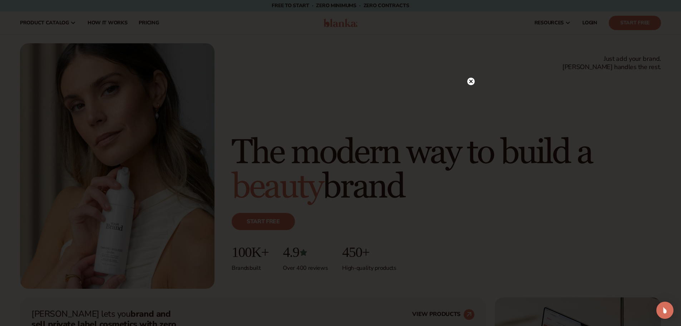
click at [471, 81] on icon at bounding box center [471, 82] width 4 height 4
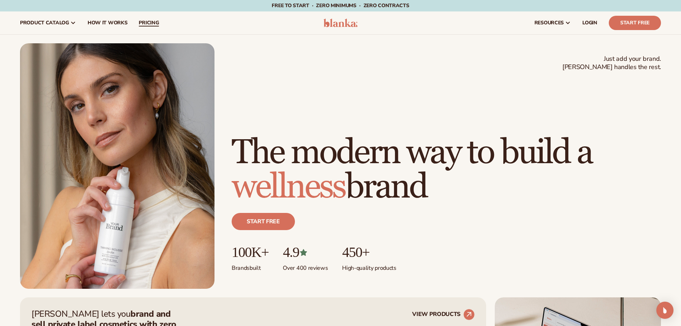
click at [141, 22] on span "pricing" at bounding box center [149, 23] width 20 height 6
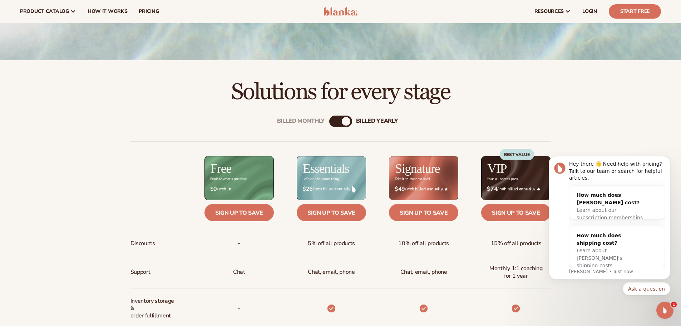
scroll to position [215, 0]
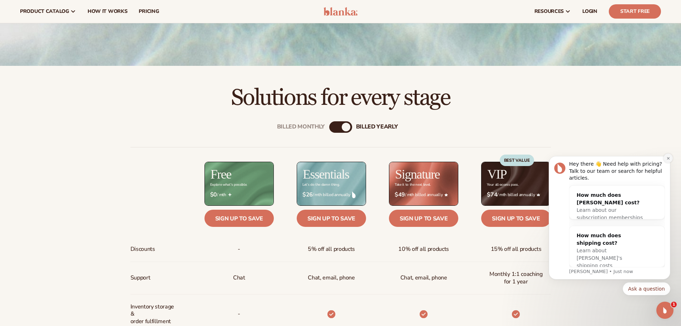
click at [669, 163] on button "Dismiss notification" at bounding box center [668, 157] width 9 height 9
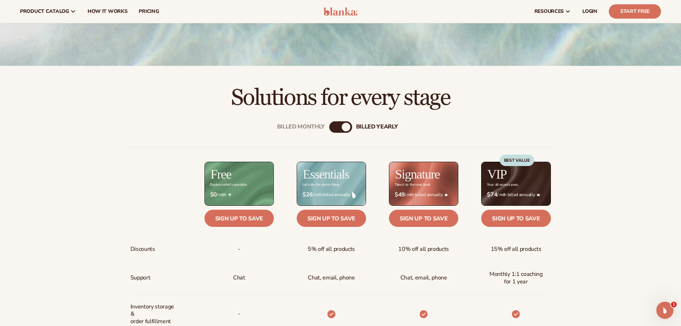
click at [339, 126] on div "Billed Monthly billed Yearly" at bounding box center [340, 126] width 23 height 11
drag, startPoint x: 344, startPoint y: 127, endPoint x: 305, endPoint y: 123, distance: 38.8
click at [329, 123] on div "Billed Monthly billed Yearly" at bounding box center [340, 126] width 23 height 11
click at [336, 127] on div "Billed Monthly" at bounding box center [333, 127] width 9 height 9
